Goal: Task Accomplishment & Management: Use online tool/utility

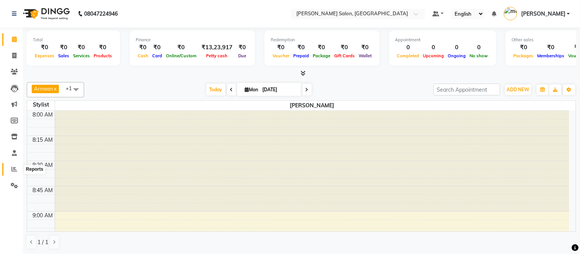
click at [16, 167] on icon at bounding box center [14, 169] width 6 height 6
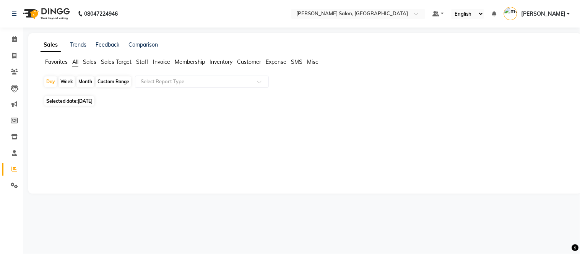
click at [146, 60] on span "Staff" at bounding box center [142, 61] width 12 height 7
click at [141, 62] on span "Staff" at bounding box center [142, 61] width 12 height 7
click at [84, 83] on div "Month" at bounding box center [85, 81] width 18 height 11
select select "9"
select select "2025"
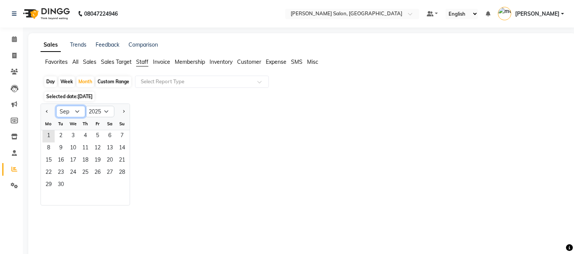
click at [77, 112] on select "Jan Feb Mar Apr May Jun [DATE] Aug Sep Oct Nov Dec" at bounding box center [70, 111] width 29 height 11
select select "8"
click at [56, 106] on select "Jan Feb Mar Apr May Jun [DATE] Aug Sep Oct Nov Dec" at bounding box center [70, 111] width 29 height 11
click at [96, 138] on span "1" at bounding box center [97, 136] width 12 height 12
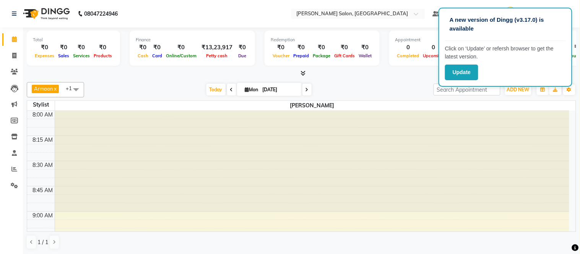
click at [433, 130] on div at bounding box center [312, 161] width 515 height 101
click at [10, 56] on span at bounding box center [14, 56] width 13 height 9
select select "6469"
select select "service"
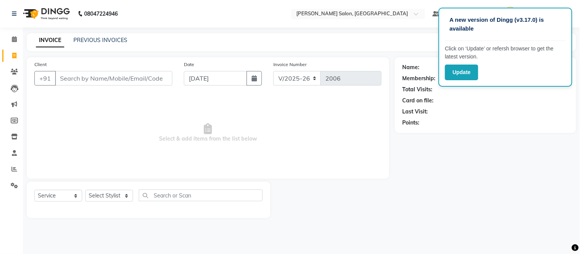
type input "f"
